Goal: Navigation & Orientation: Find specific page/section

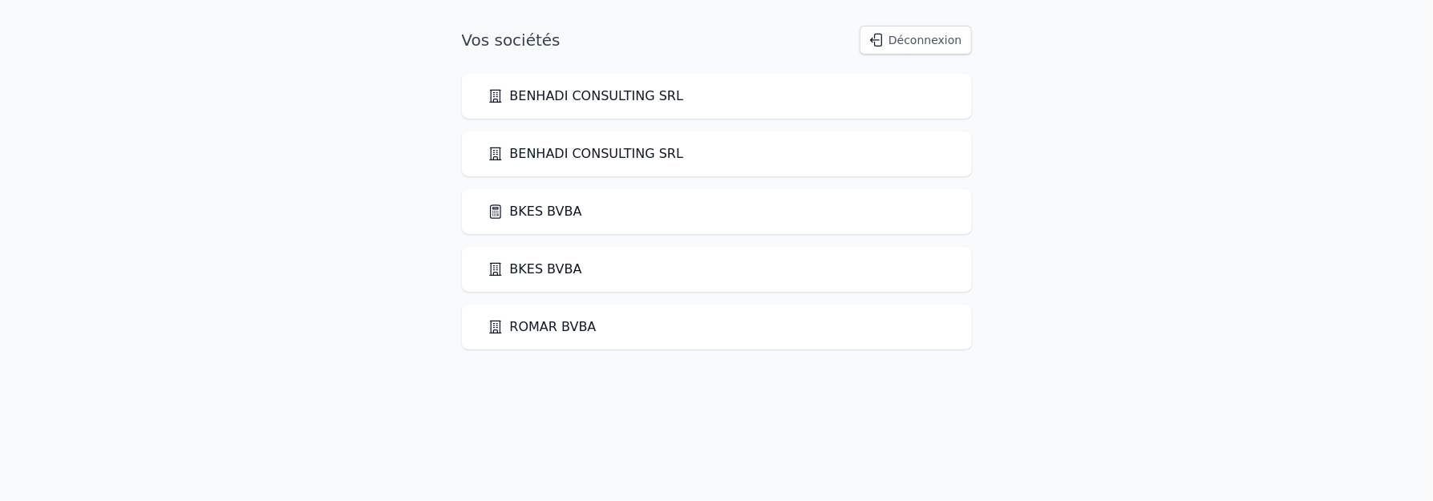
click at [536, 214] on link "BKES BVBA" at bounding box center [534, 211] width 95 height 19
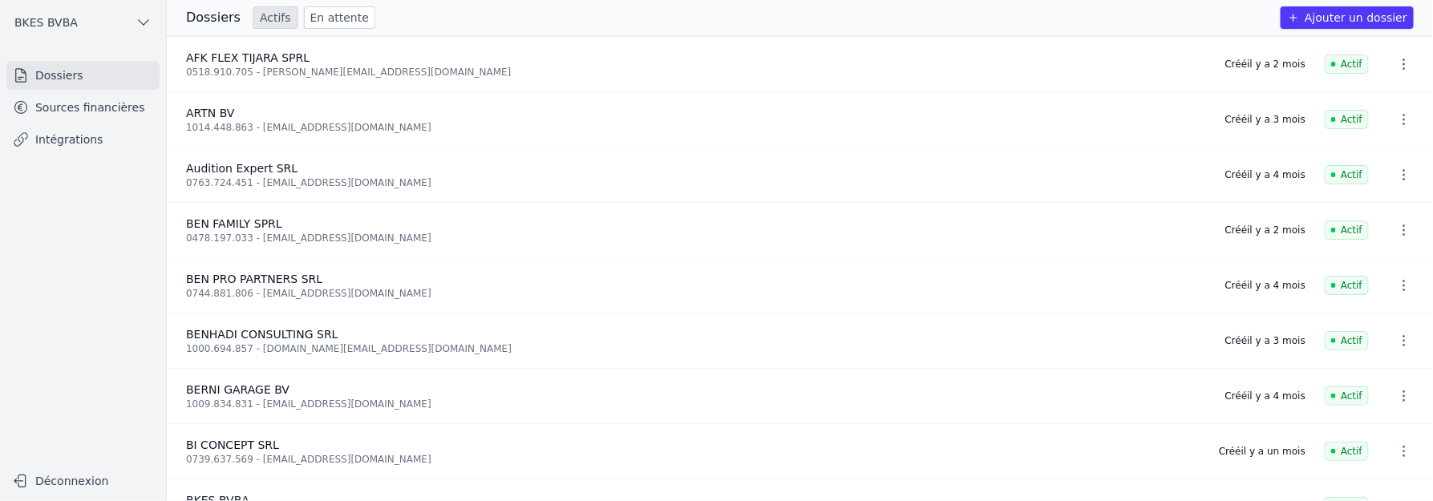
click at [119, 107] on link "Sources financières" at bounding box center [82, 107] width 153 height 29
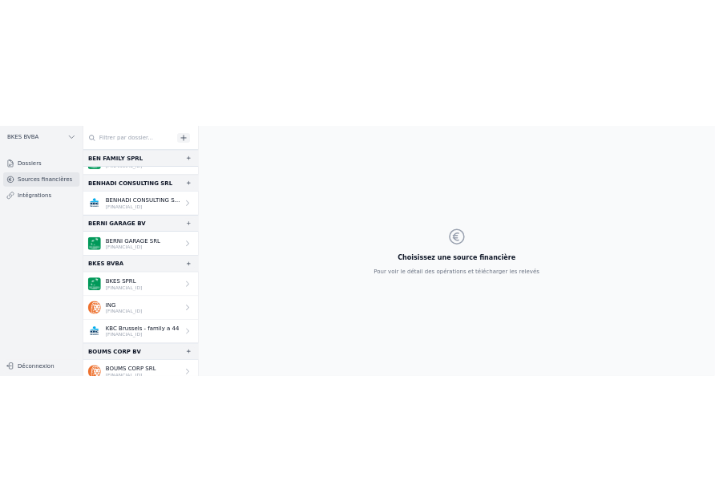
scroll to position [322, 0]
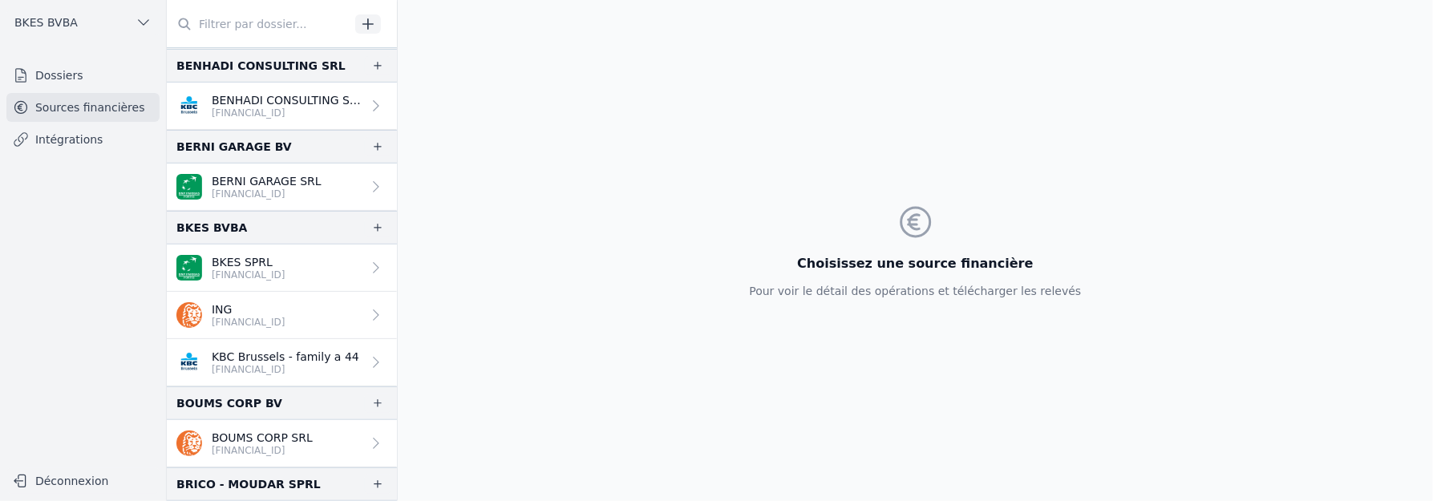
click at [242, 256] on p "BKES SPRL" at bounding box center [249, 262] width 74 height 16
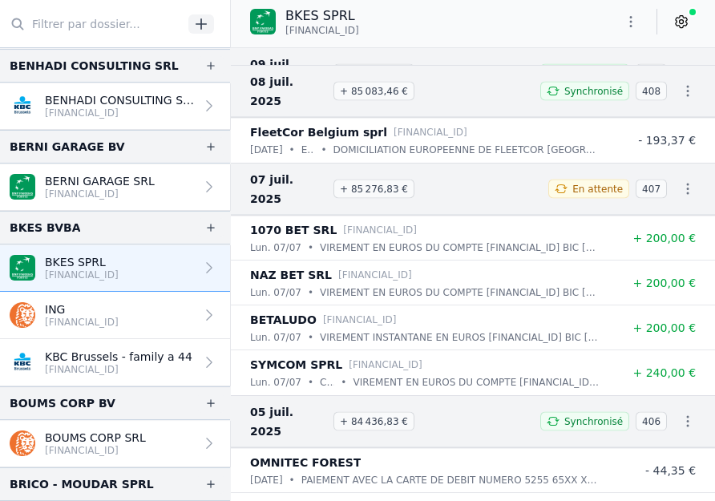
scroll to position [8027, 0]
